Goal: Task Accomplishment & Management: Manage account settings

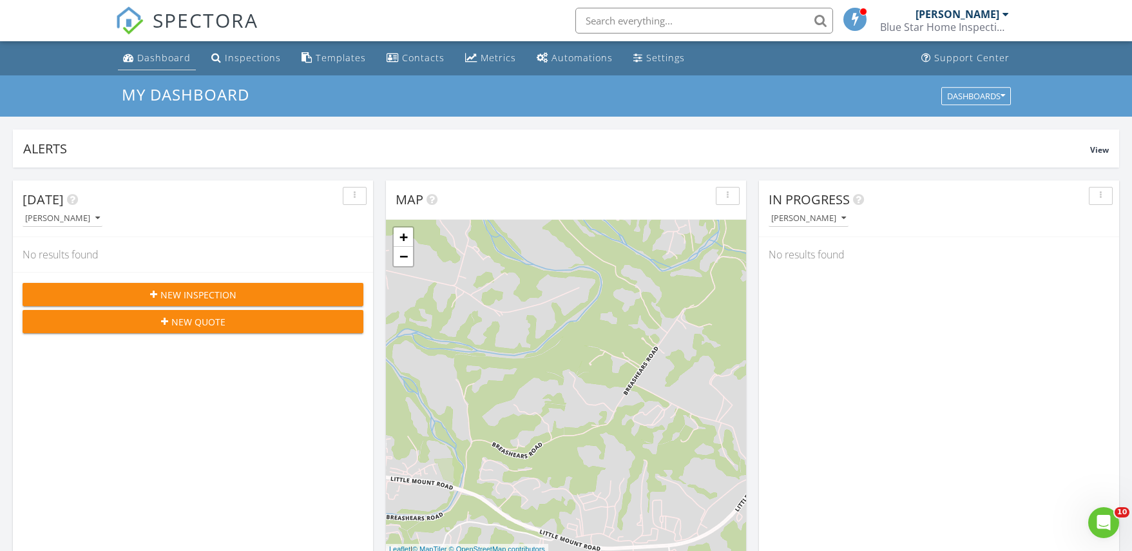
click at [178, 60] on div "Dashboard" at bounding box center [163, 58] width 53 height 12
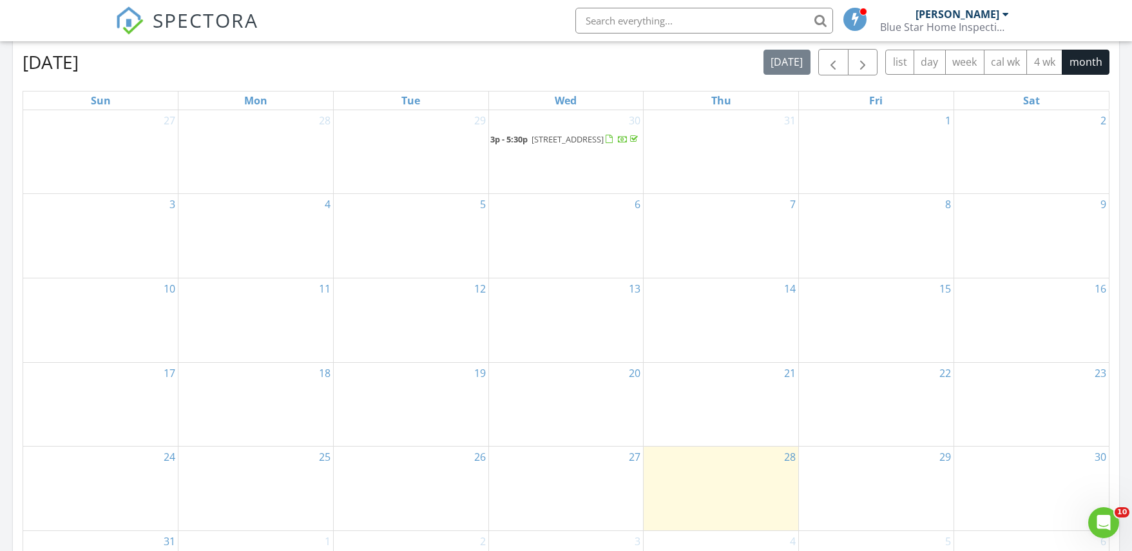
scroll to position [511, 0]
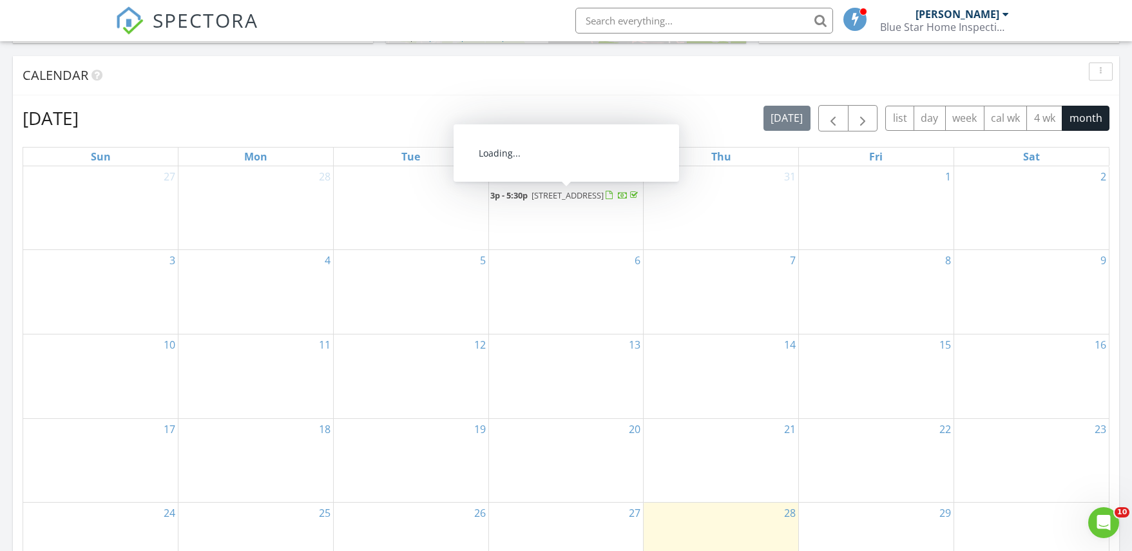
click at [536, 201] on span "702 Southlawn Dr, Shelbyville 40065" at bounding box center [567, 195] width 72 height 12
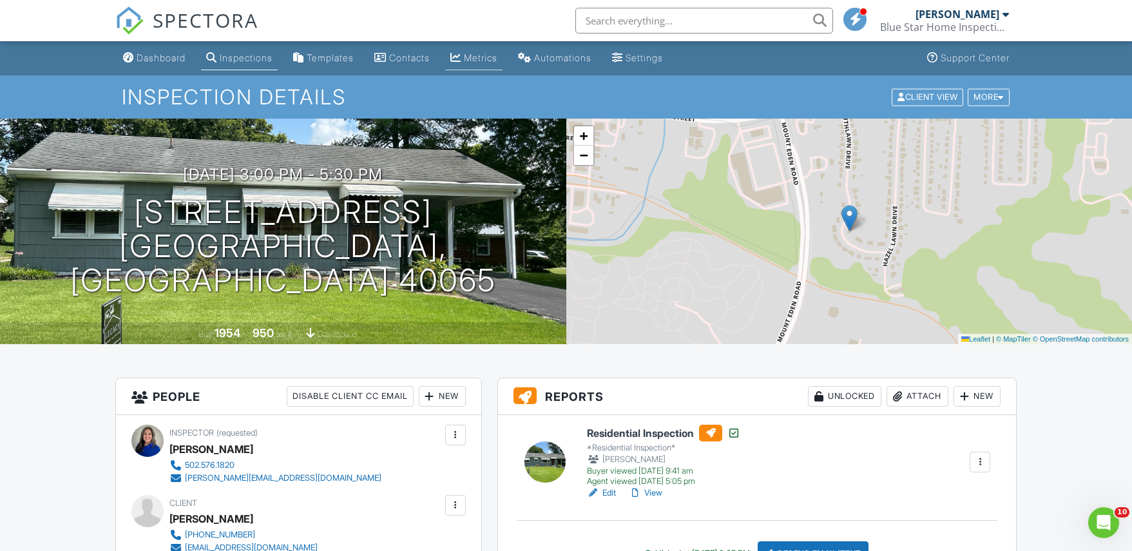
click at [480, 58] on div "Metrics" at bounding box center [480, 57] width 33 height 11
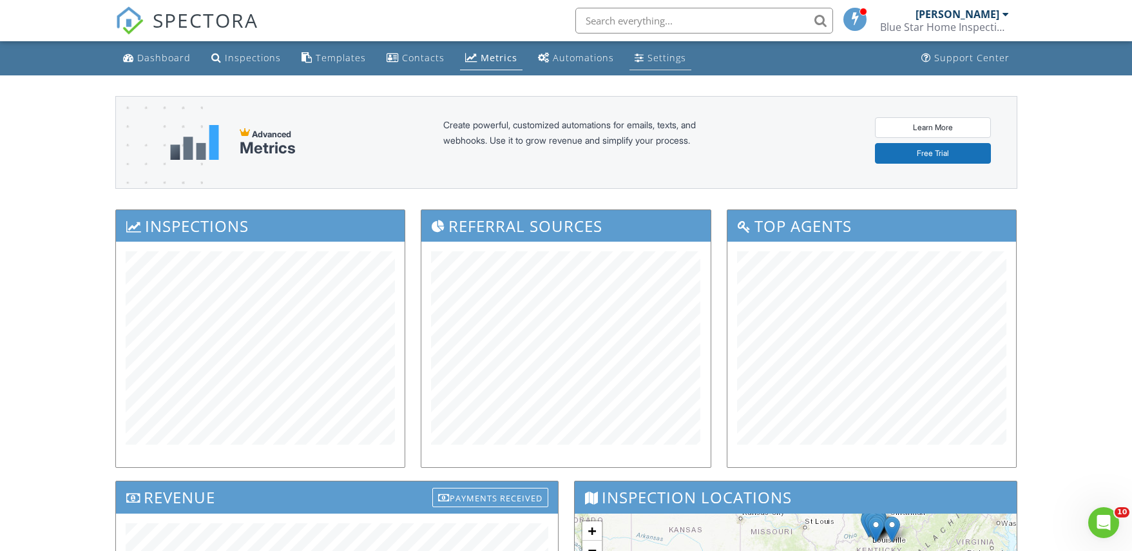
click at [634, 54] on div "Settings" at bounding box center [639, 57] width 10 height 10
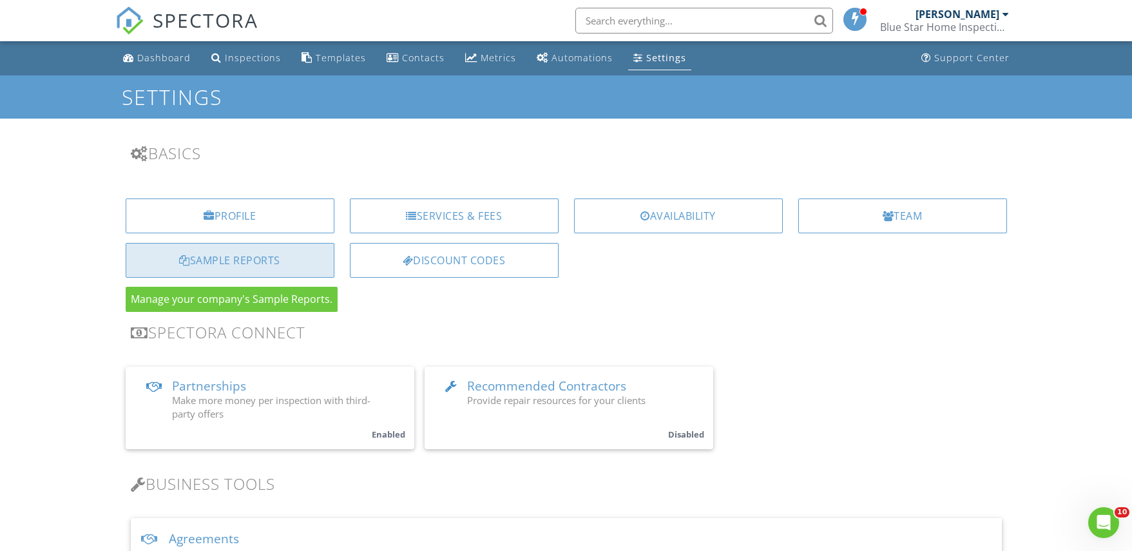
click at [251, 266] on div "Sample Reports" at bounding box center [230, 260] width 209 height 35
click at [258, 265] on div "Sample Reports" at bounding box center [230, 260] width 209 height 35
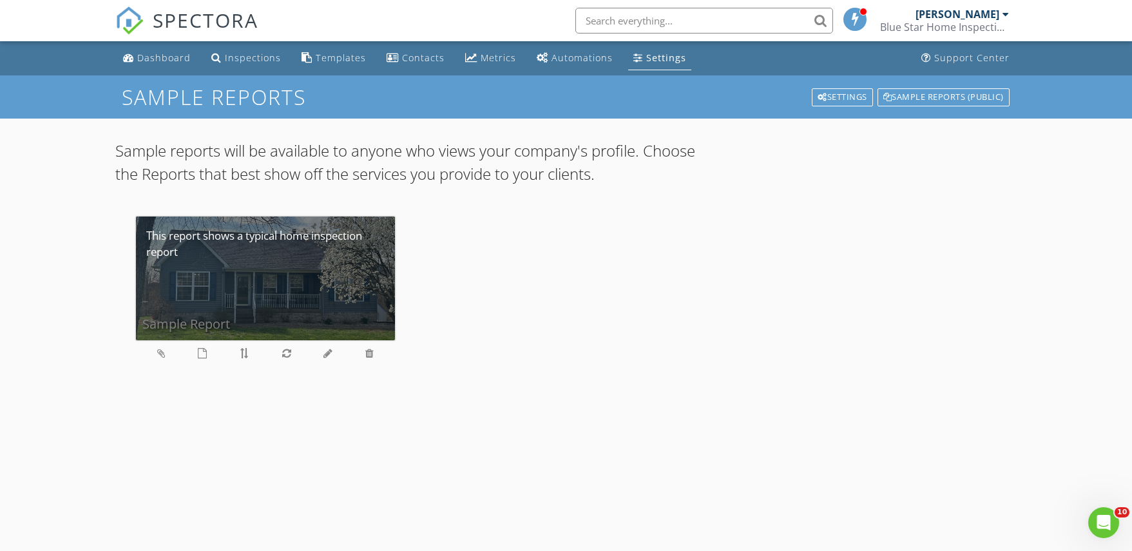
click at [246, 291] on div "Sample Report" at bounding box center [266, 278] width 260 height 124
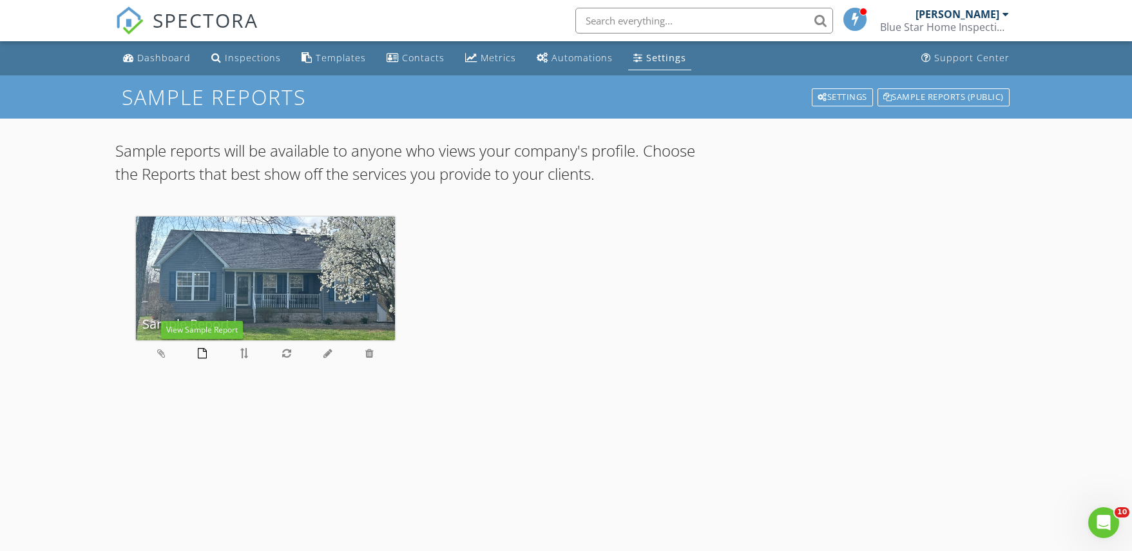
click at [201, 354] on icon at bounding box center [202, 353] width 9 height 10
click at [896, 95] on div "Sample Reports (public)" at bounding box center [943, 97] width 132 height 18
click at [661, 23] on input "text" at bounding box center [704, 21] width 258 height 26
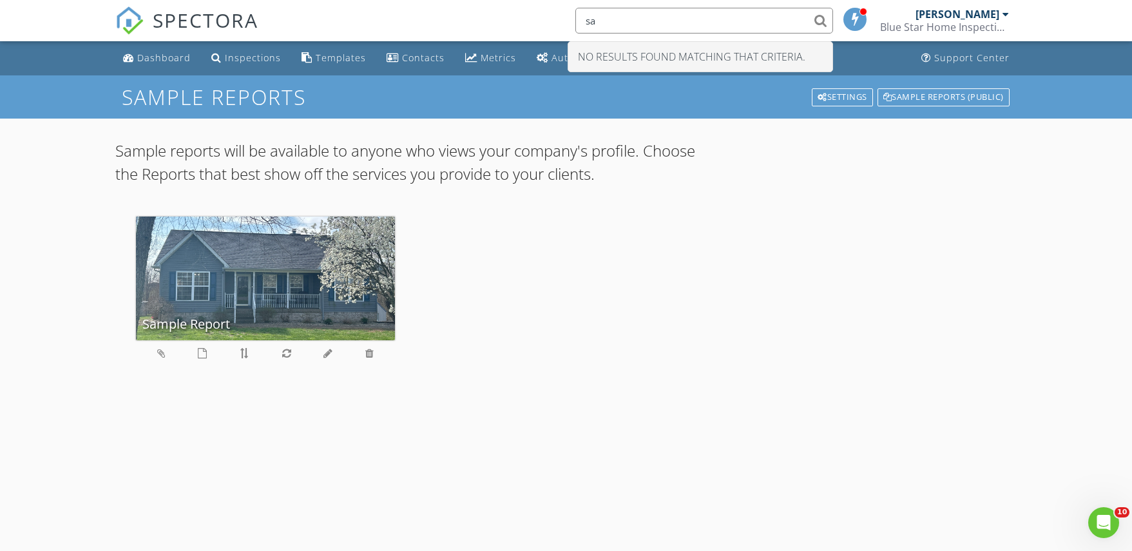
type input "s"
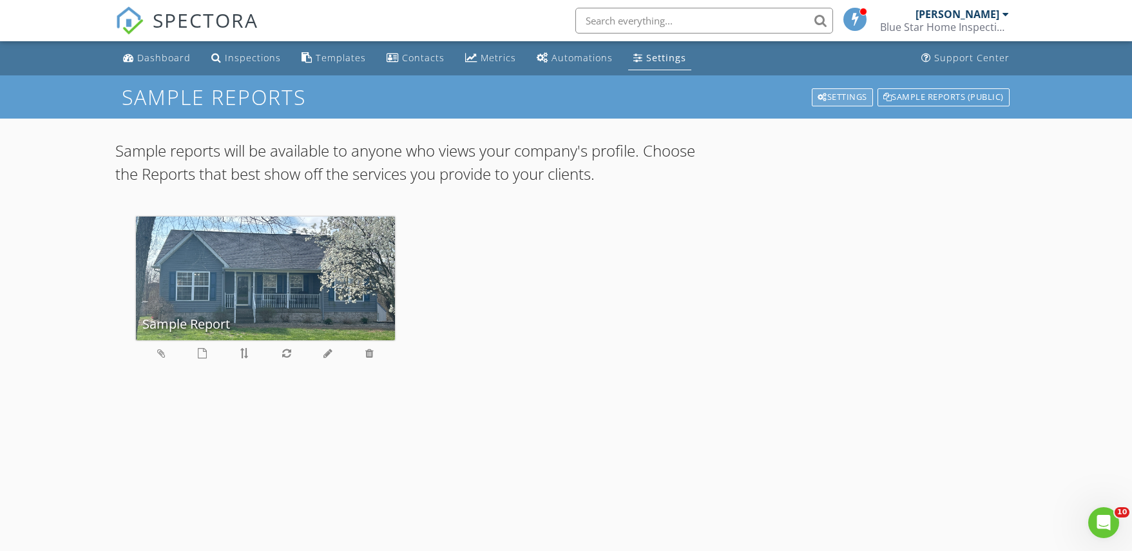
click at [846, 99] on div "Settings" at bounding box center [841, 97] width 61 height 18
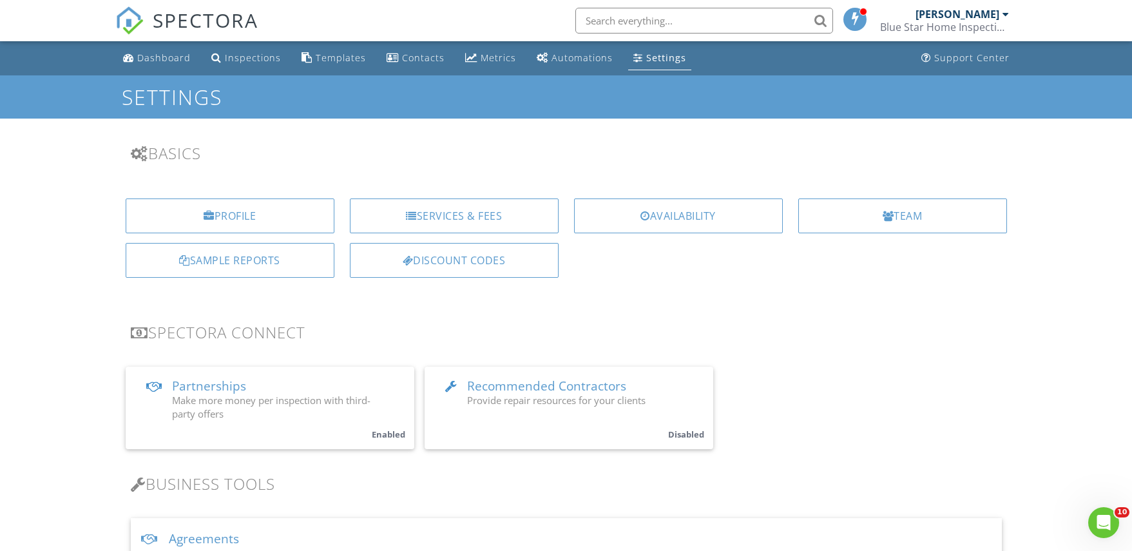
click at [968, 7] on div "[PERSON_NAME] Blue Star Home Inspection" at bounding box center [944, 20] width 129 height 41
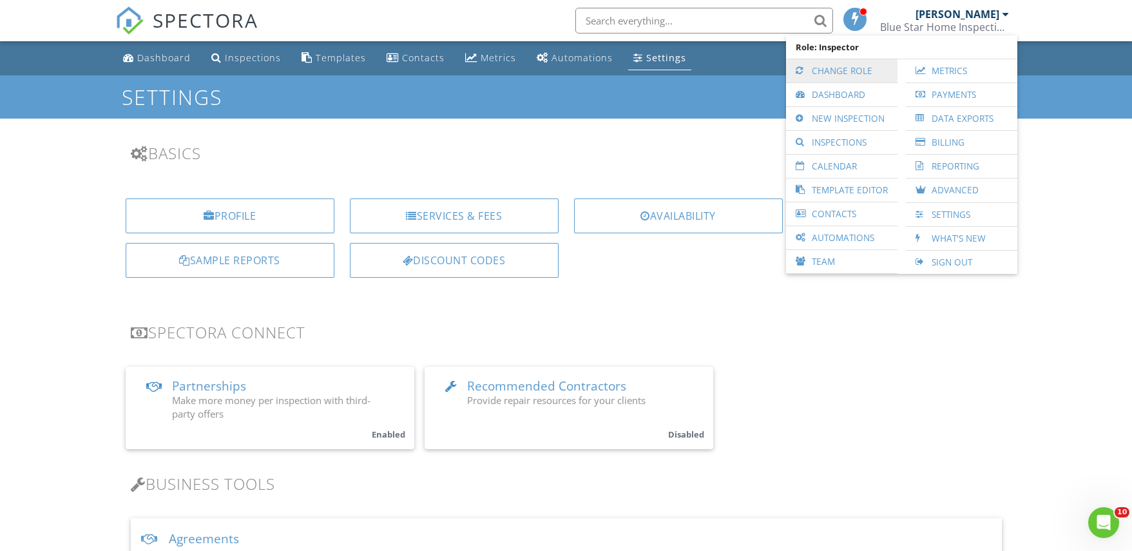
click at [834, 68] on link "Change Role" at bounding box center [841, 70] width 99 height 23
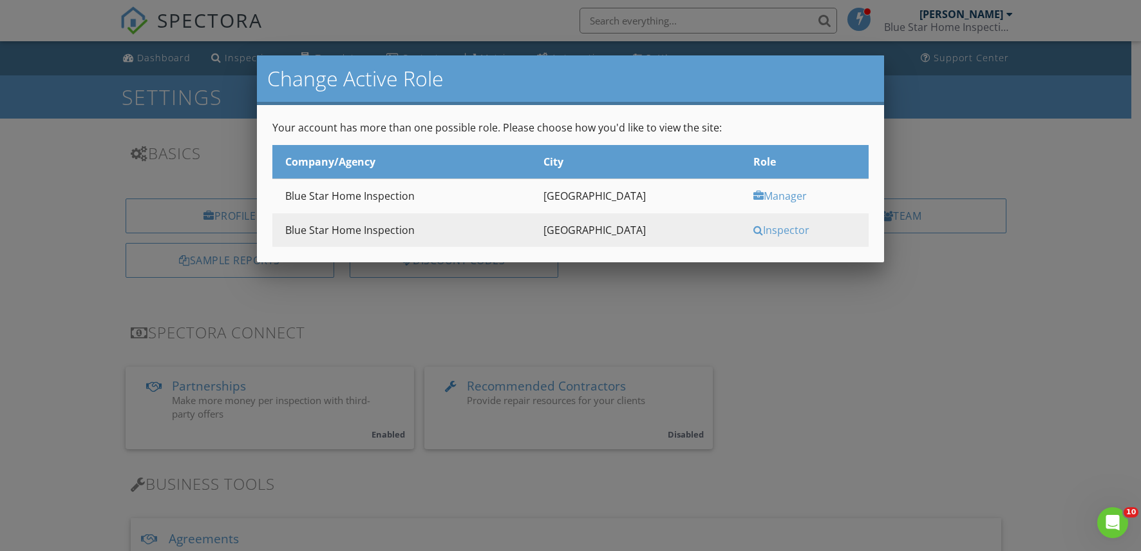
click at [764, 193] on div "Manager" at bounding box center [810, 196] width 112 height 14
